Goal: Task Accomplishment & Management: Manage account settings

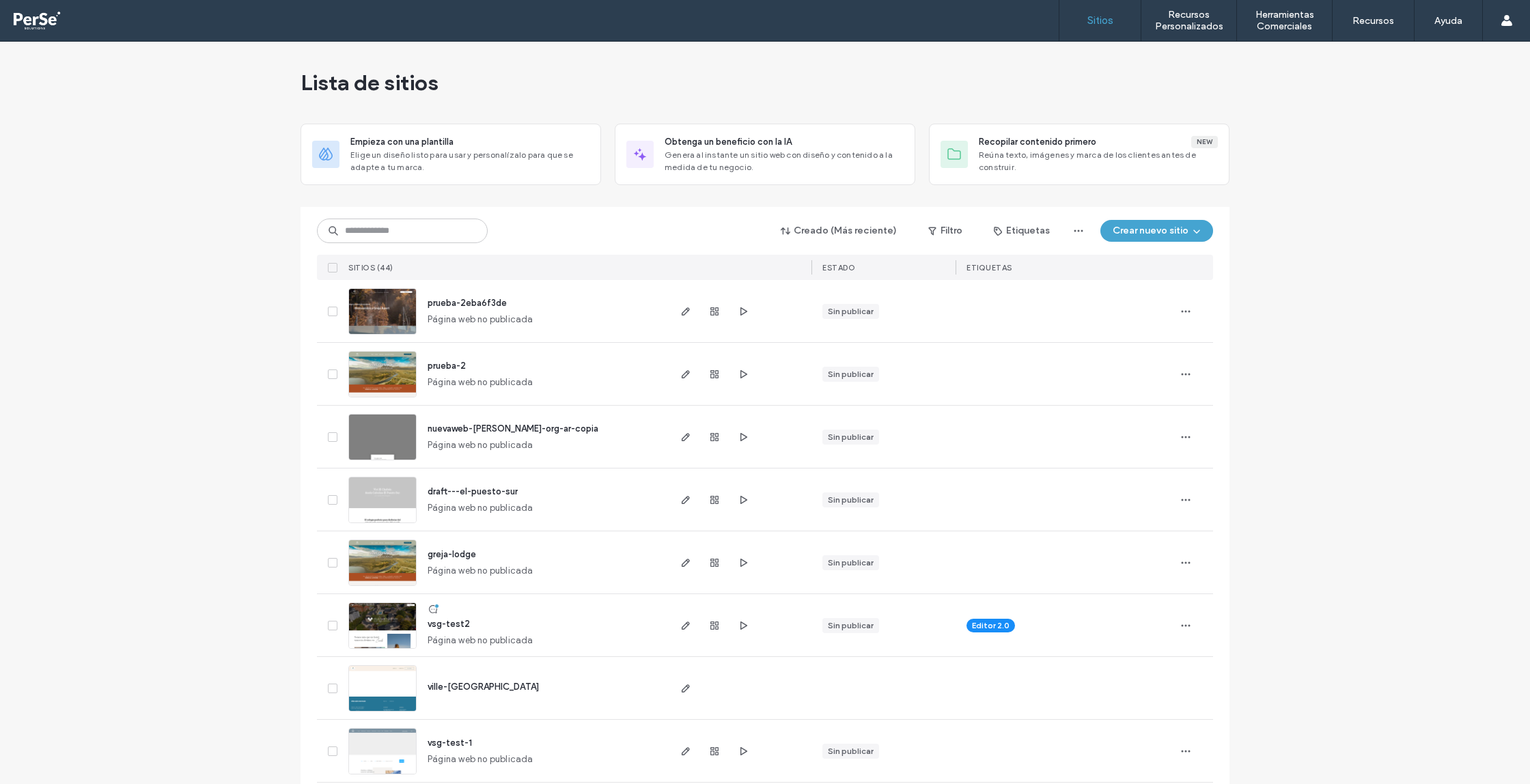
click at [420, 233] on input at bounding box center [401, 230] width 170 height 24
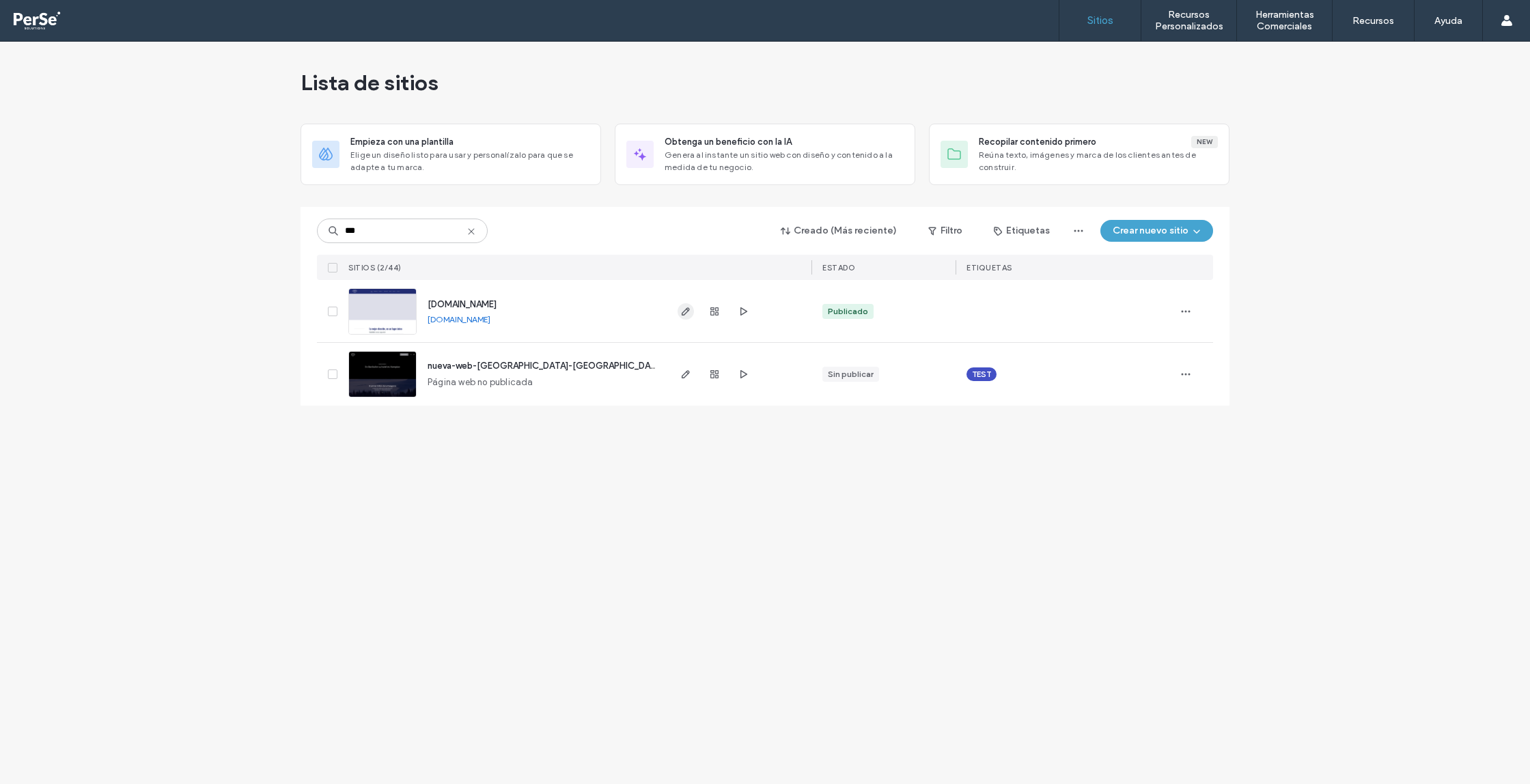
type input "***"
click at [681, 313] on icon "button" at bounding box center [685, 311] width 11 height 11
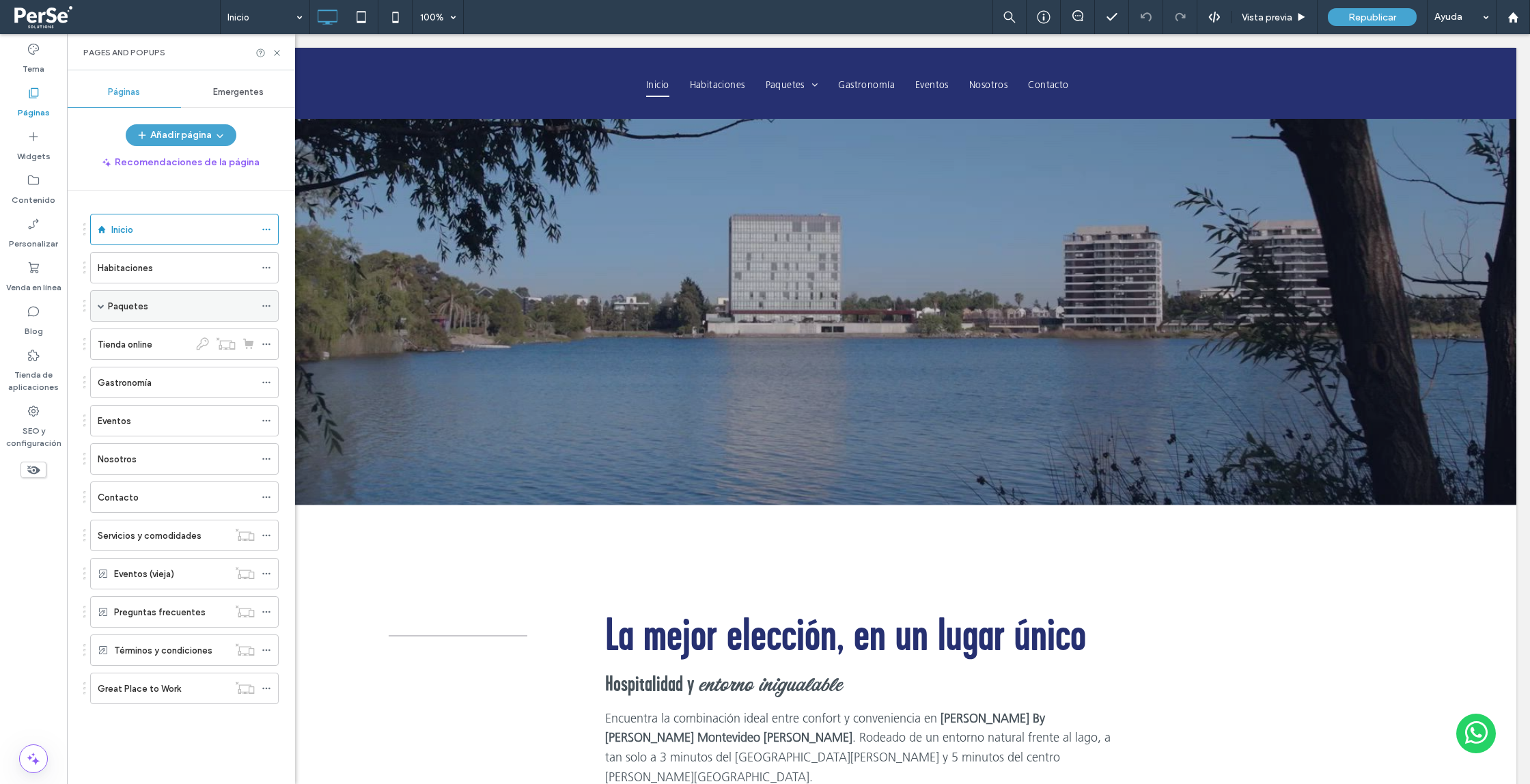
click at [119, 308] on label "Paquetes" at bounding box center [128, 305] width 41 height 24
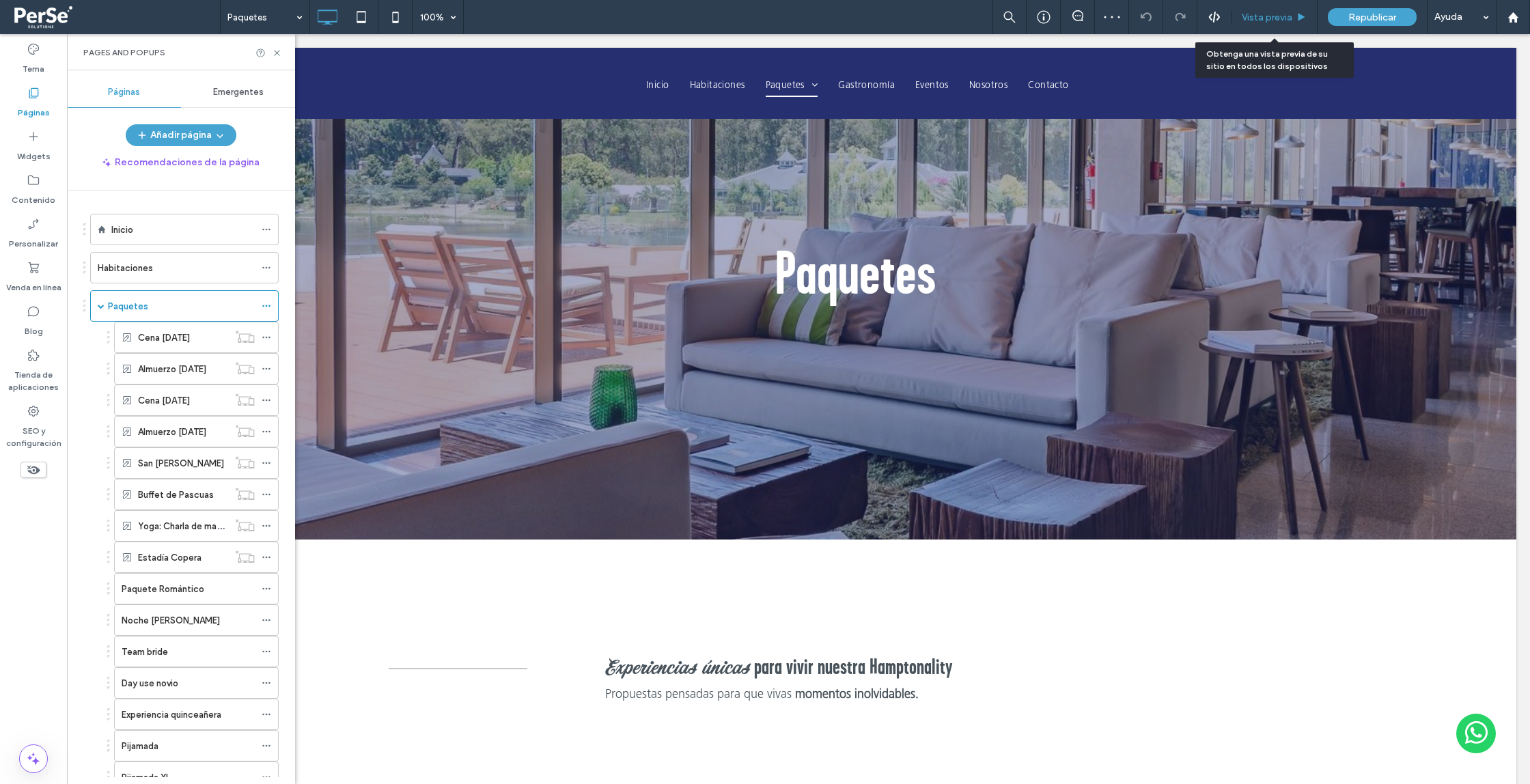
click at [1268, 17] on span "Vista previa" at bounding box center [1267, 17] width 50 height 12
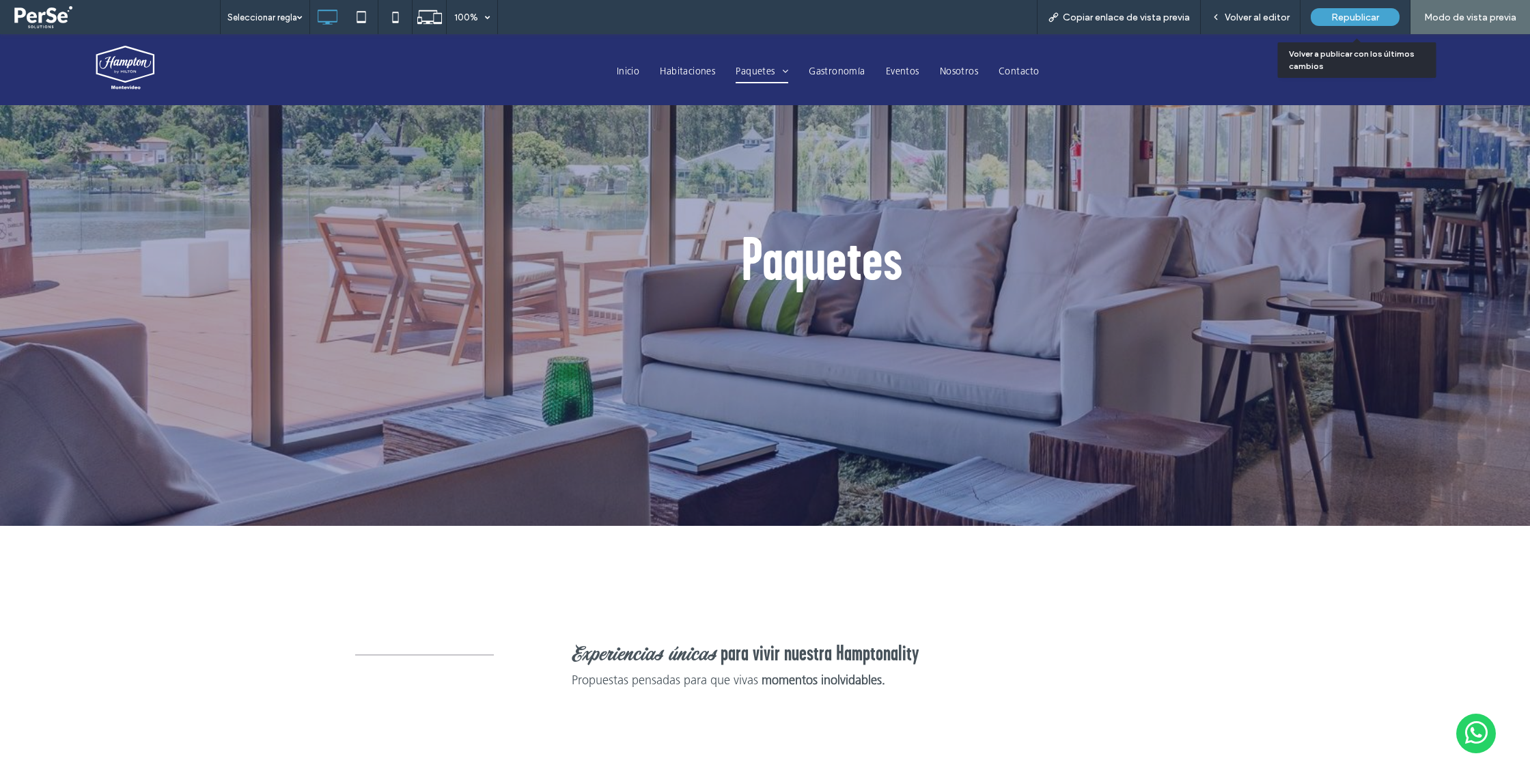
click at [1345, 23] on div "Republicar" at bounding box center [1355, 17] width 88 height 18
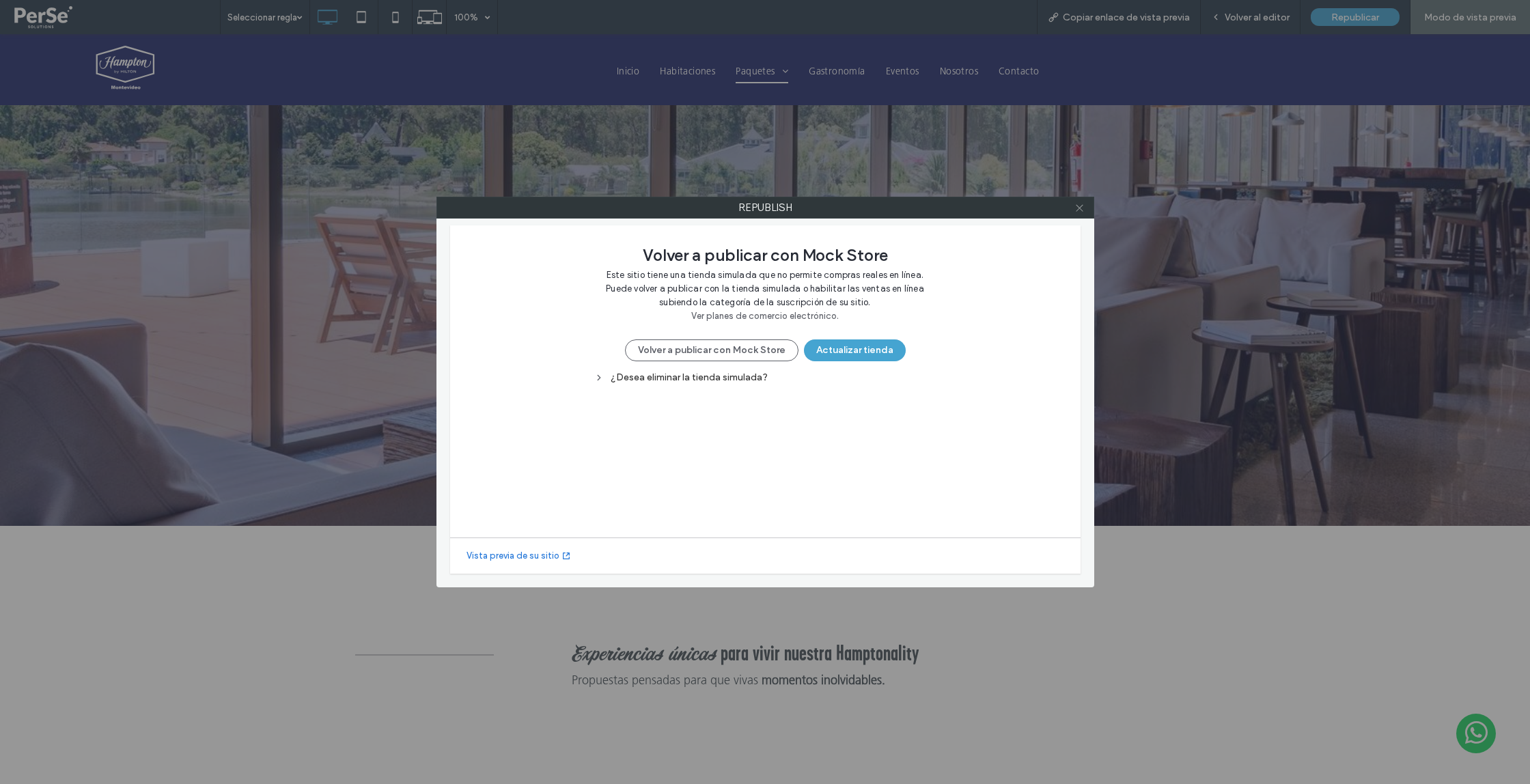
click at [1079, 206] on icon at bounding box center [1079, 207] width 10 height 10
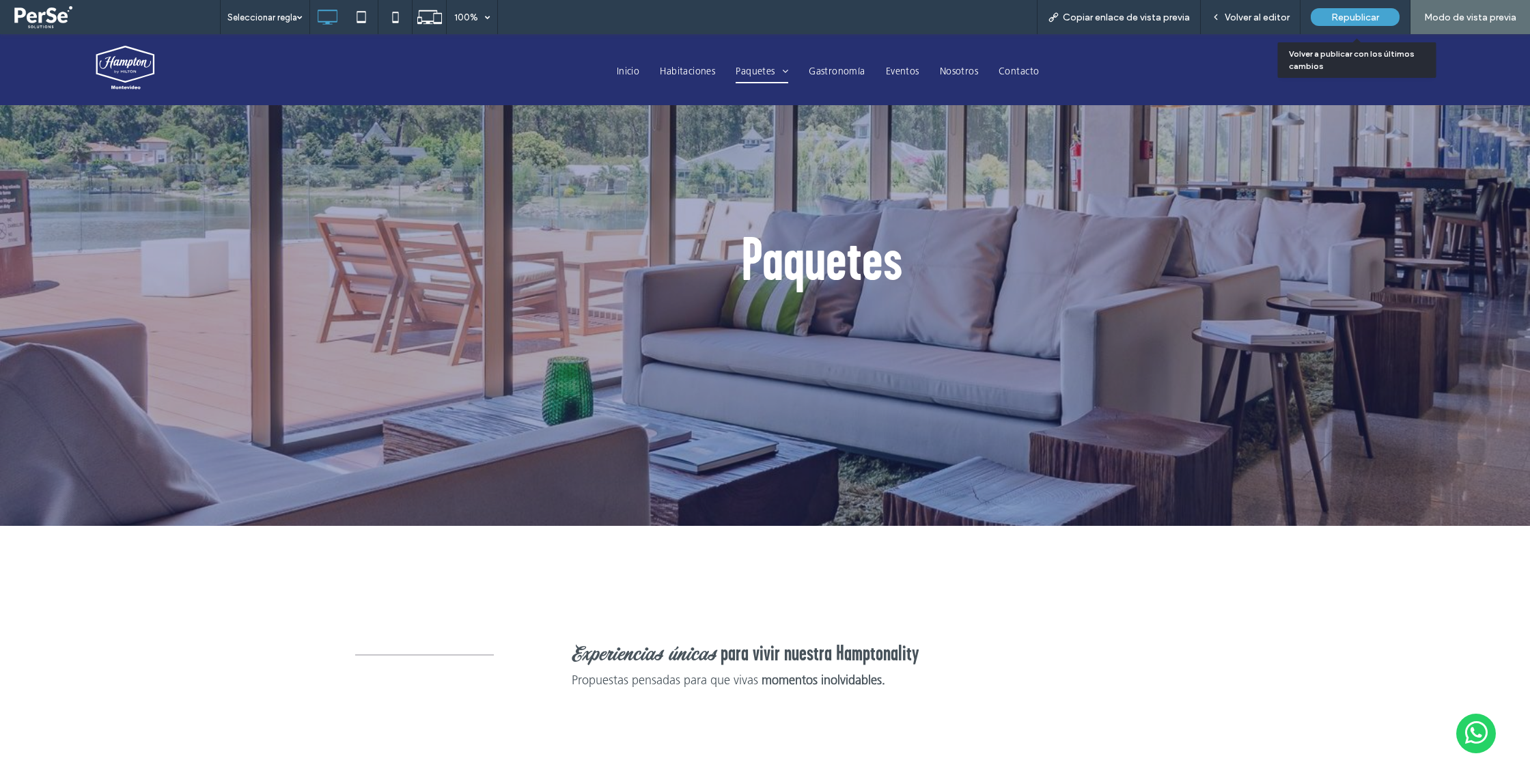
click at [1340, 12] on span "Republicar" at bounding box center [1354, 17] width 48 height 12
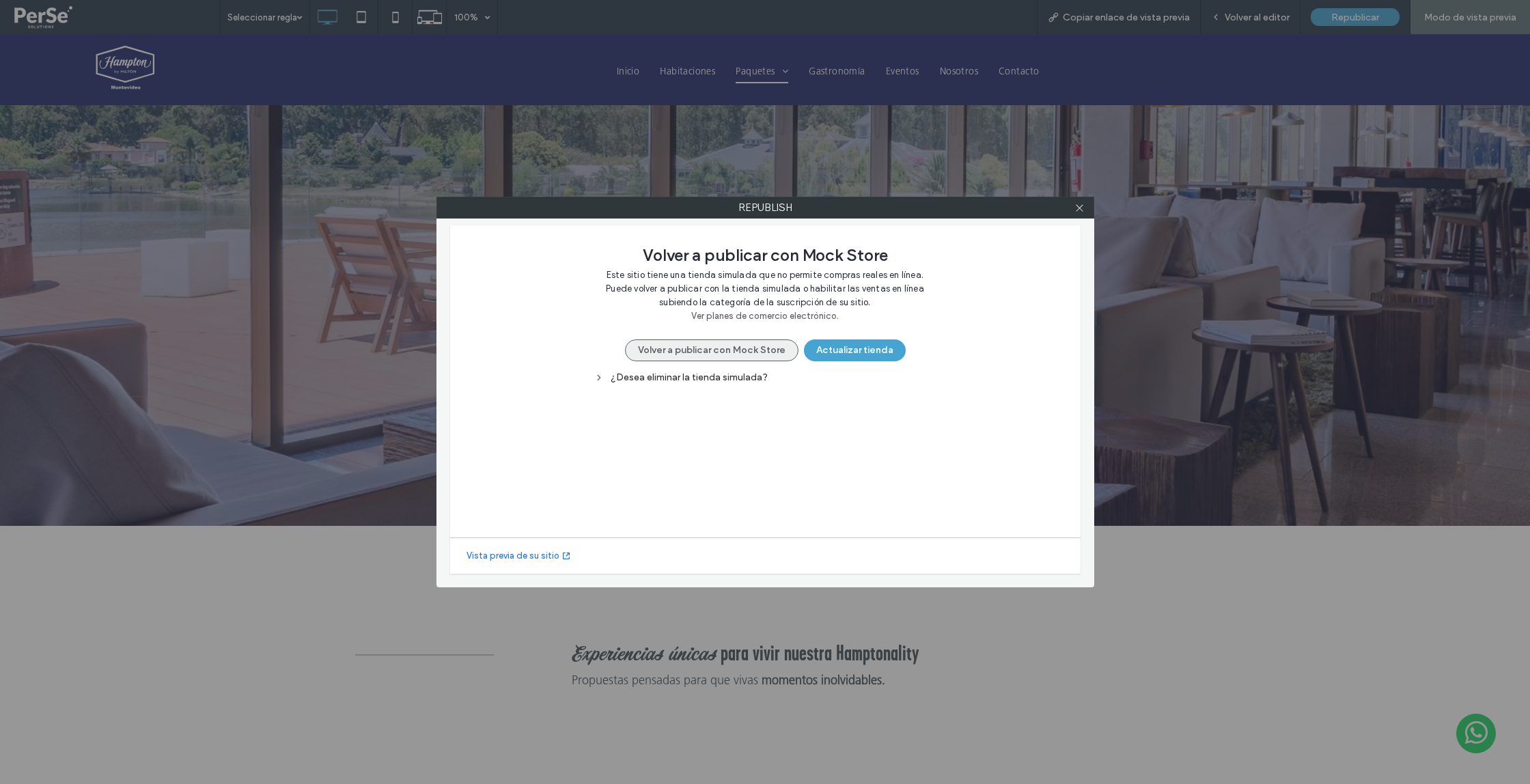
click at [681, 353] on button "Volver a publicar con Mock Store" at bounding box center [711, 350] width 173 height 22
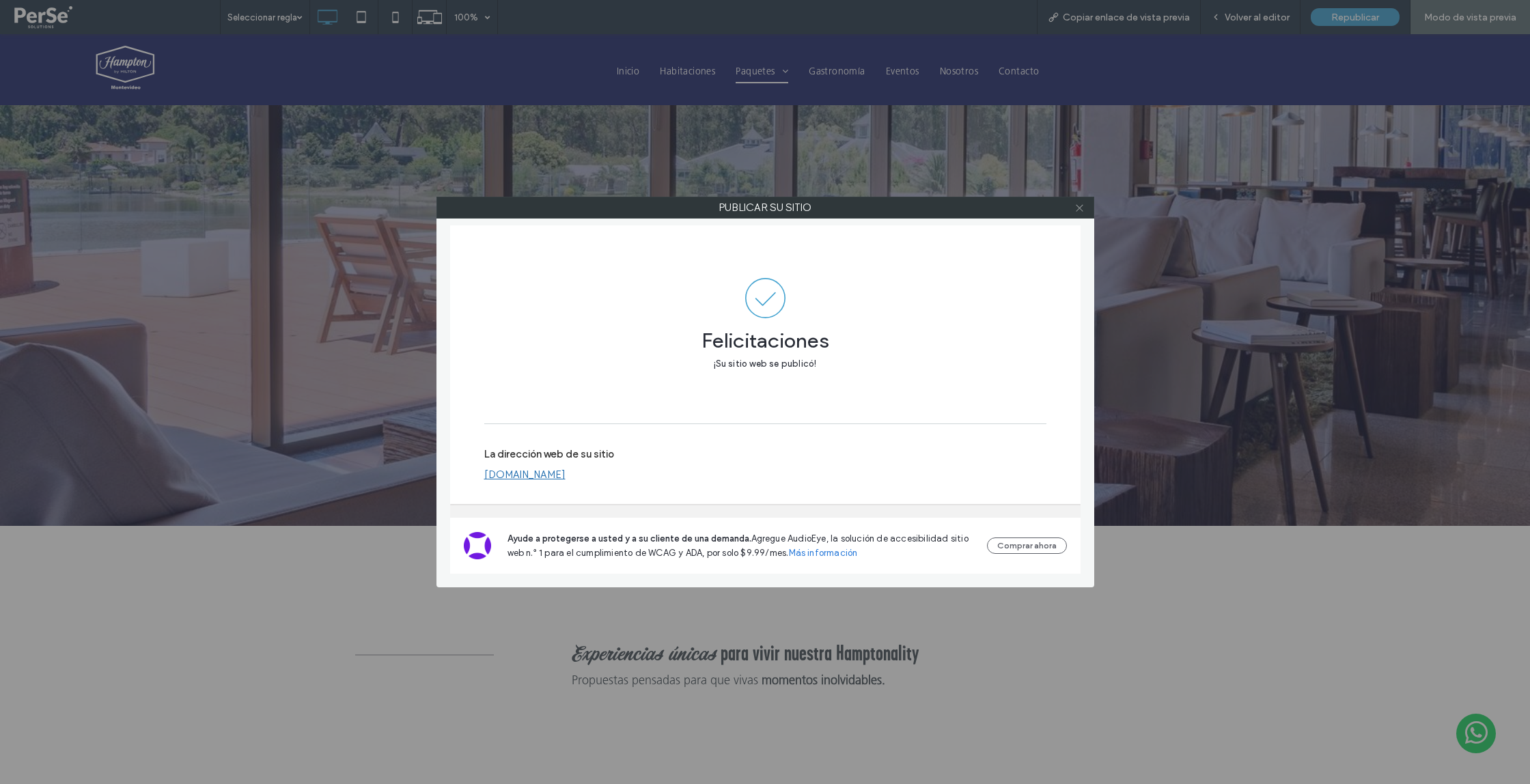
click at [1077, 210] on use at bounding box center [1079, 207] width 7 height 7
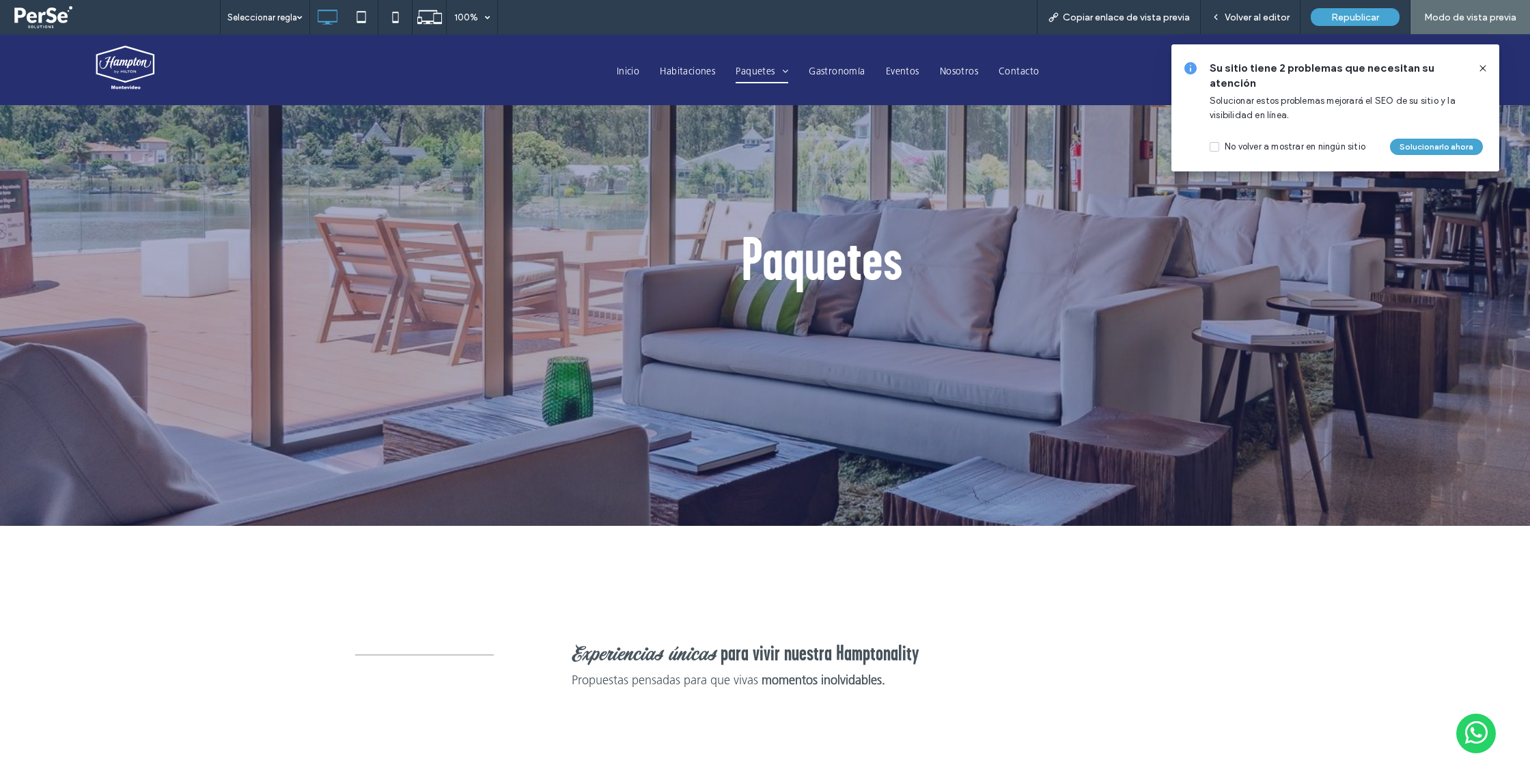
click at [1481, 65] on icon at bounding box center [1483, 68] width 11 height 11
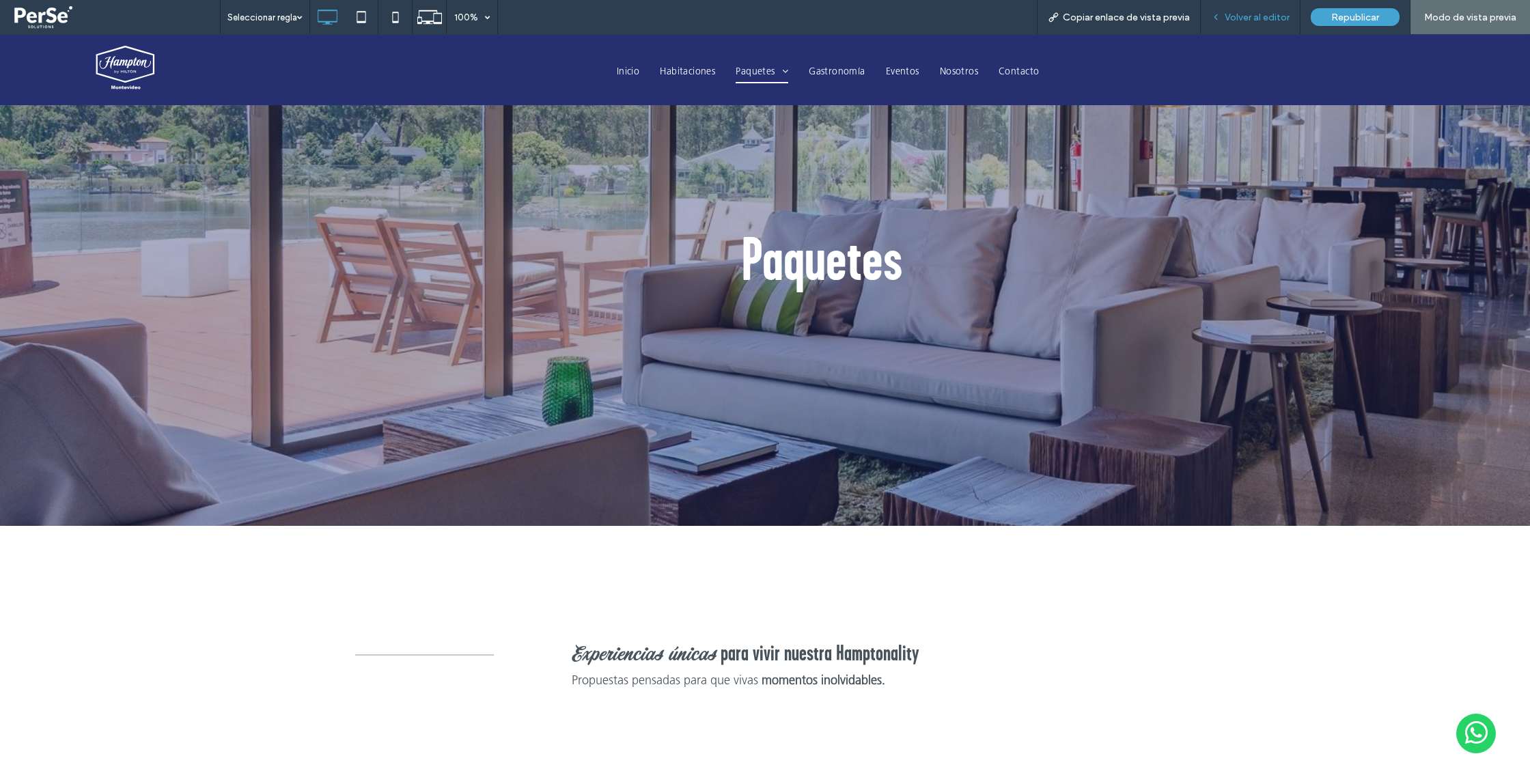
click at [1270, 18] on span "Volver al editor" at bounding box center [1257, 17] width 65 height 12
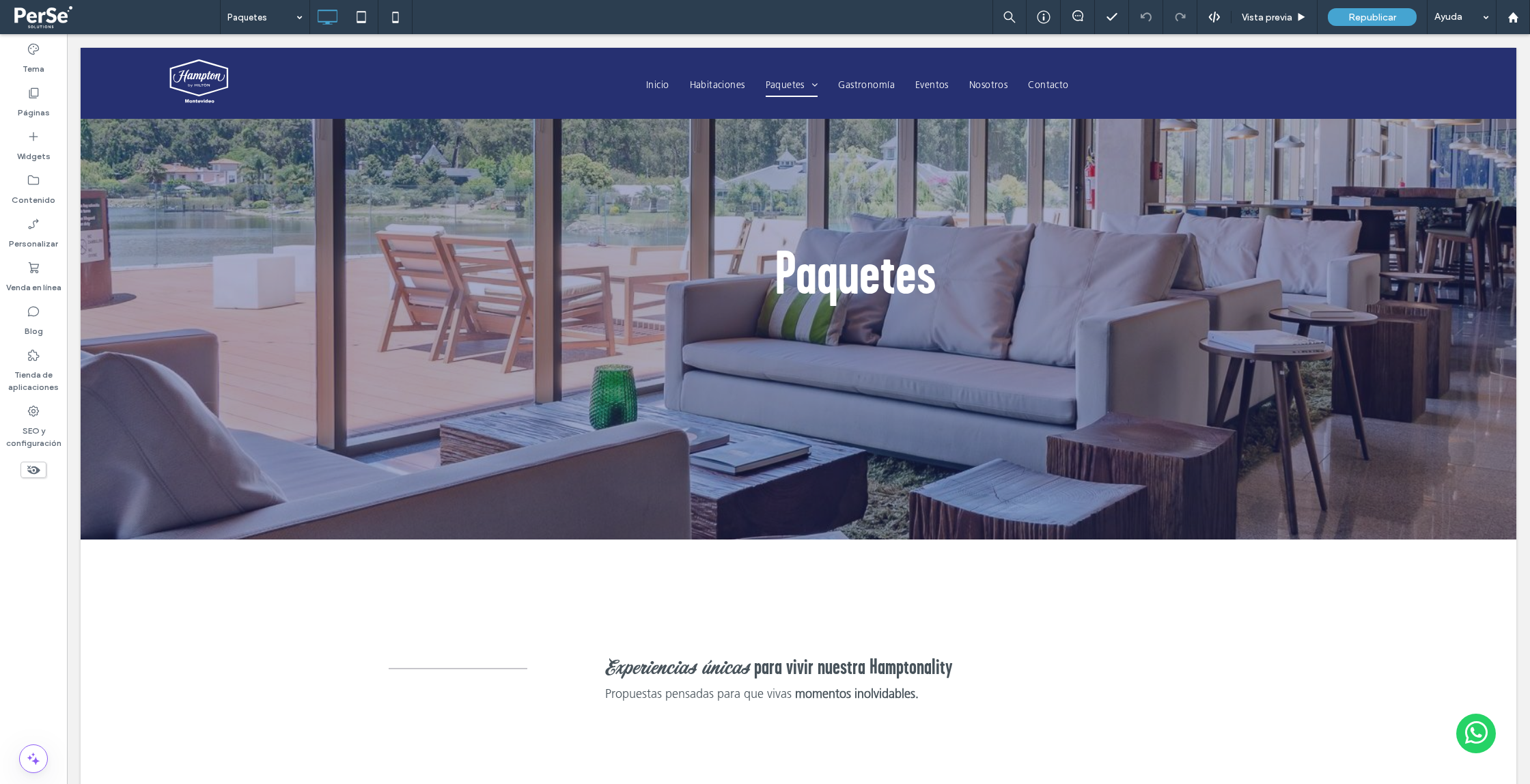
click at [27, 18] on span at bounding box center [115, 17] width 210 height 27
